Goal: Find specific page/section: Find specific page/section

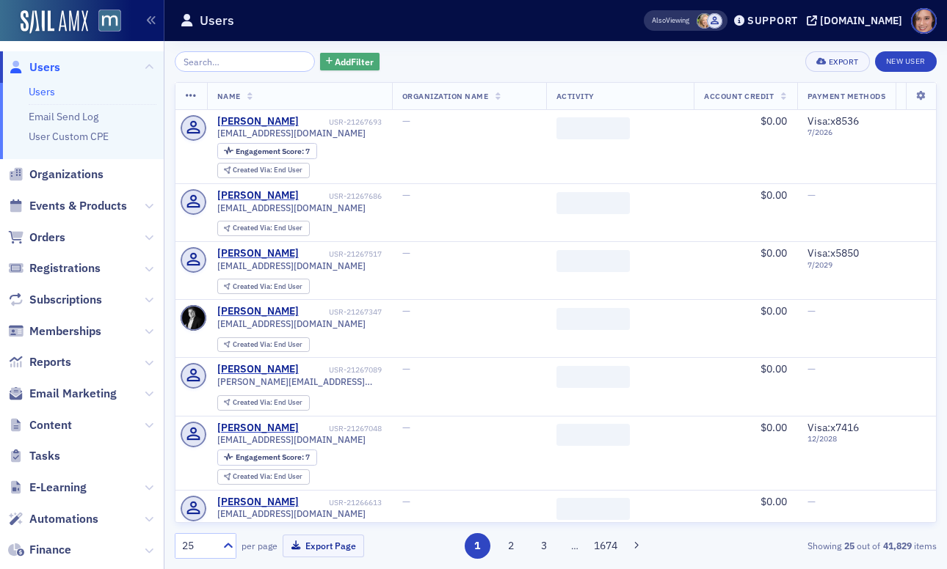
click at [335, 59] on span "Add Filter" at bounding box center [354, 61] width 39 height 13
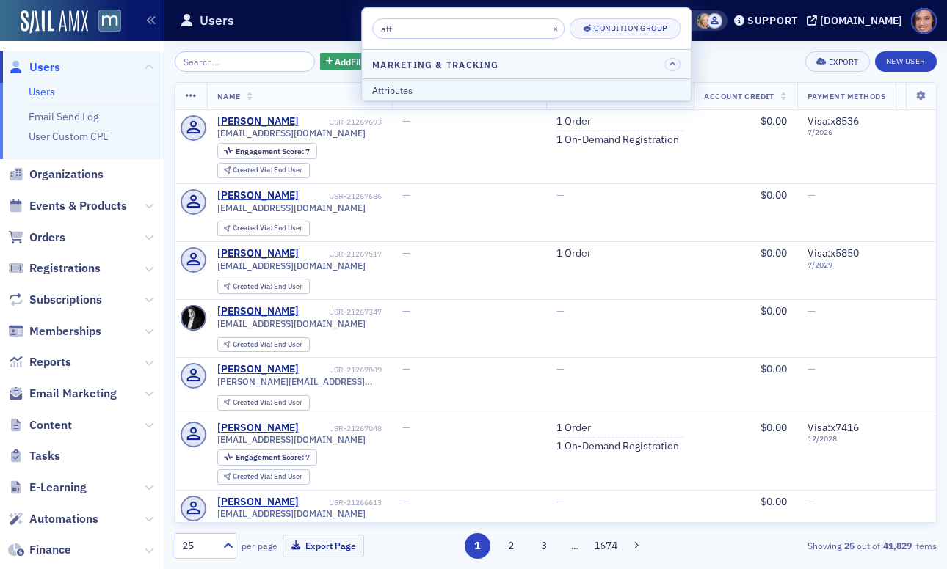
type input "att"
click at [407, 92] on div "Attributes" at bounding box center [526, 90] width 308 height 13
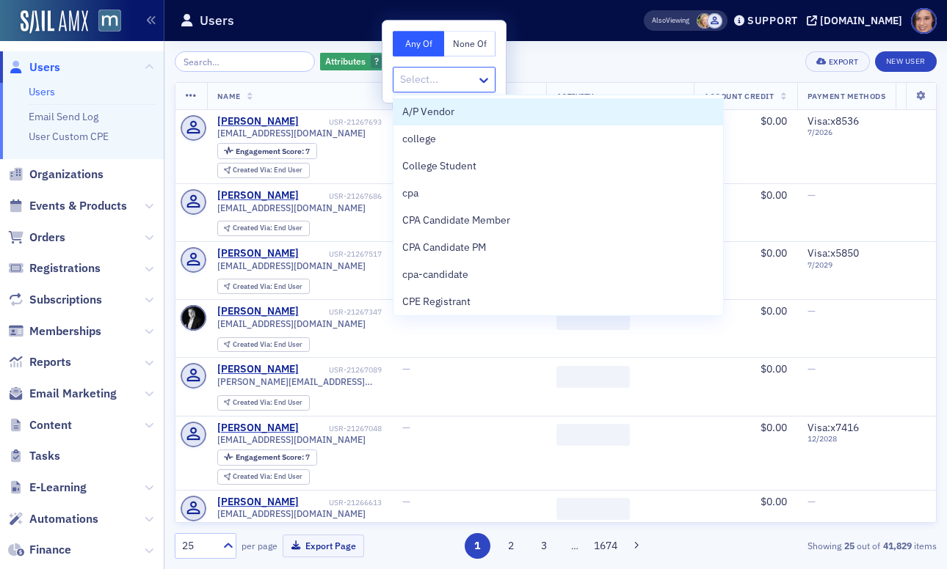
click at [434, 79] on div at bounding box center [436, 79] width 76 height 18
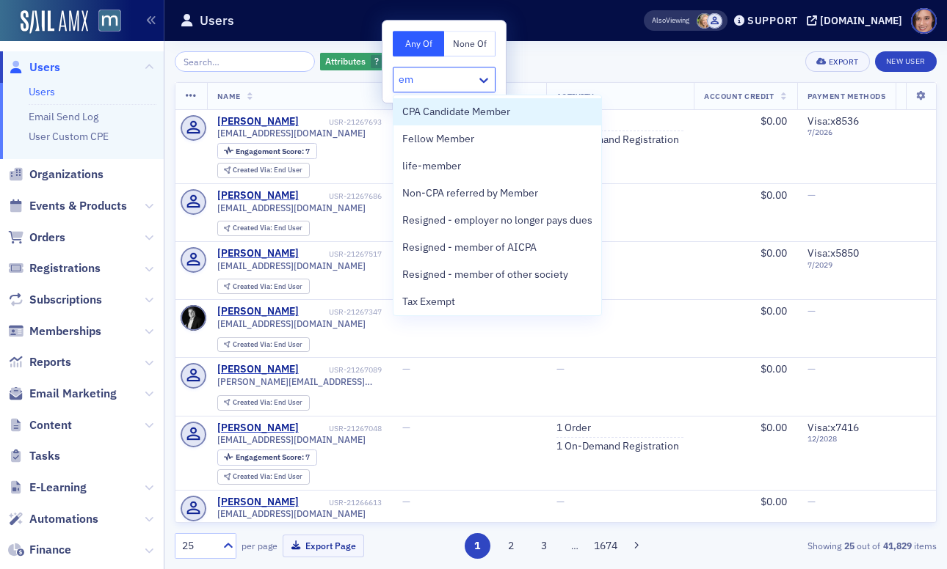
type input "e"
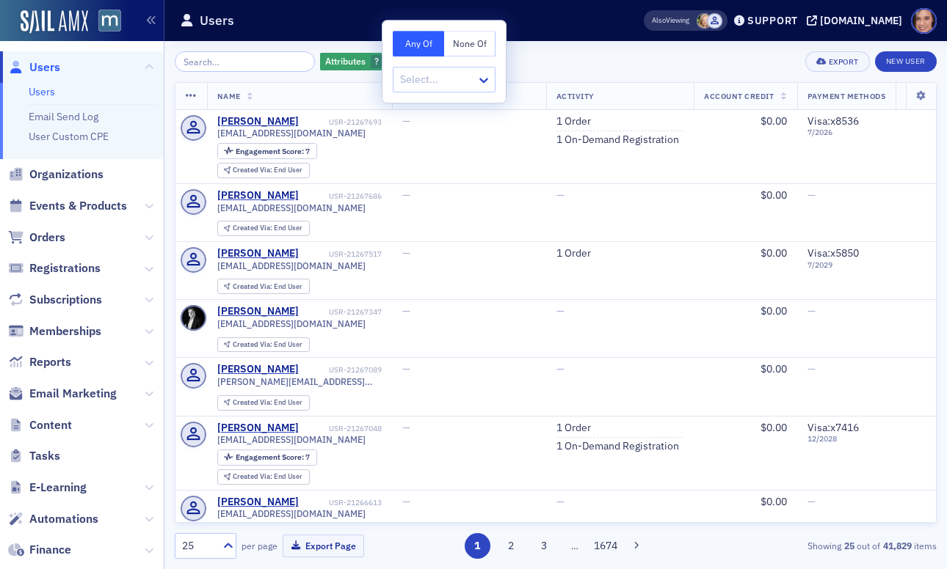
click at [569, 68] on div "Attributes ? Add Filter Export New User" at bounding box center [556, 61] width 762 height 21
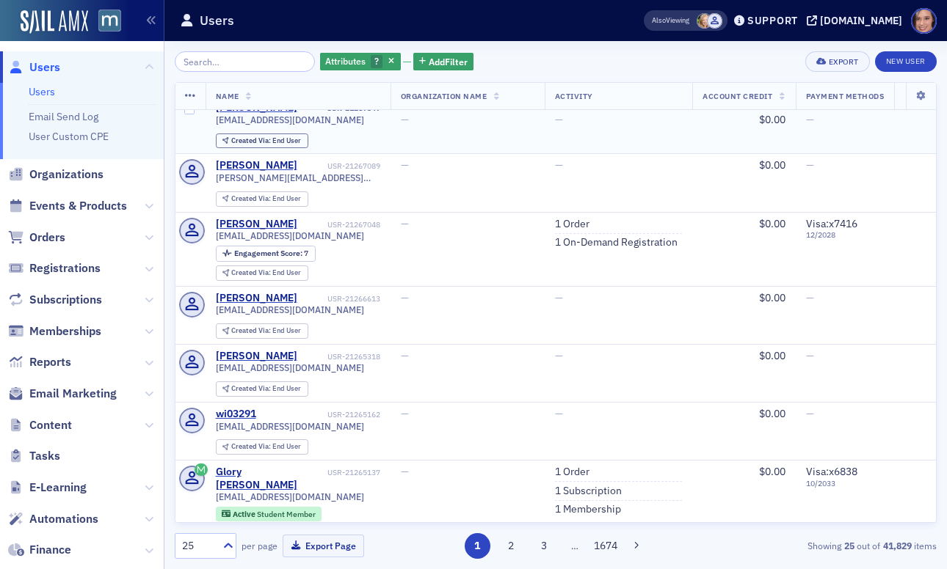
scroll to position [0, 1]
